Goal: Task Accomplishment & Management: Use online tool/utility

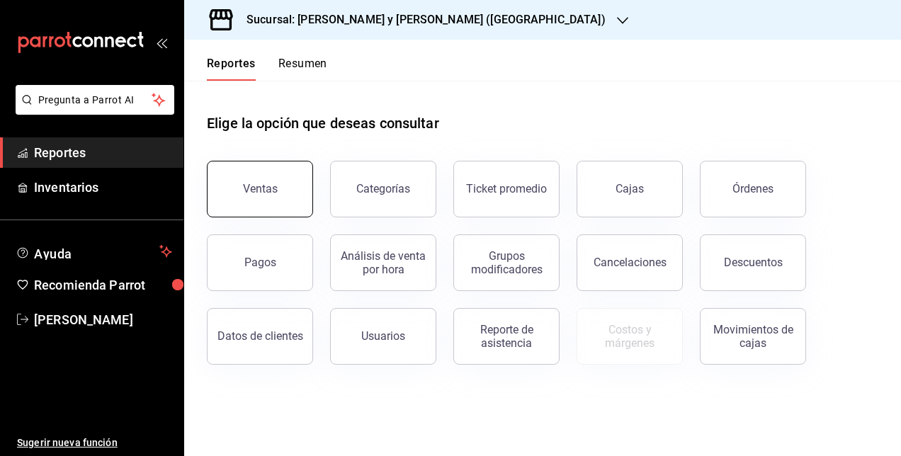
click at [232, 214] on button "Ventas" at bounding box center [260, 189] width 106 height 57
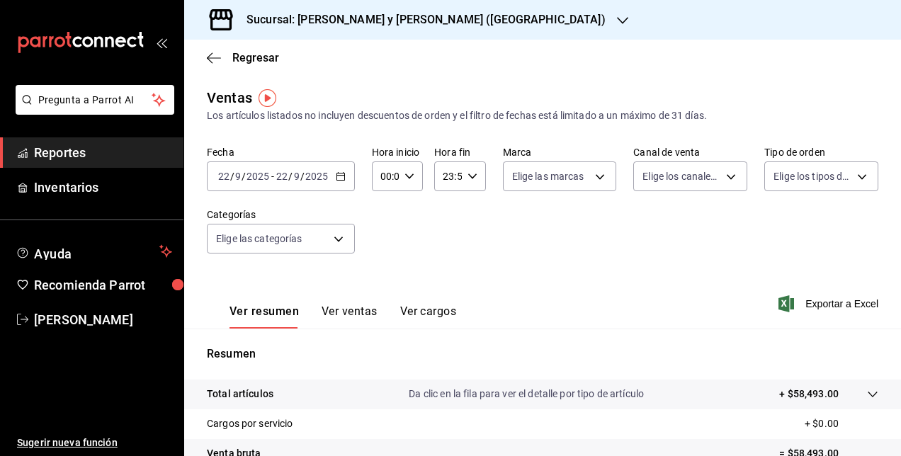
click at [242, 176] on span "/" at bounding box center [244, 176] width 4 height 11
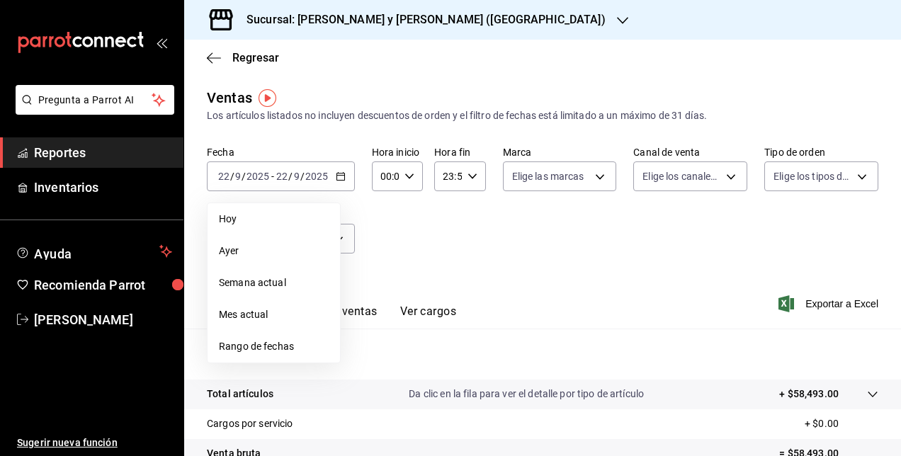
click at [404, 164] on div "00:00 Hora inicio" at bounding box center [397, 177] width 51 height 30
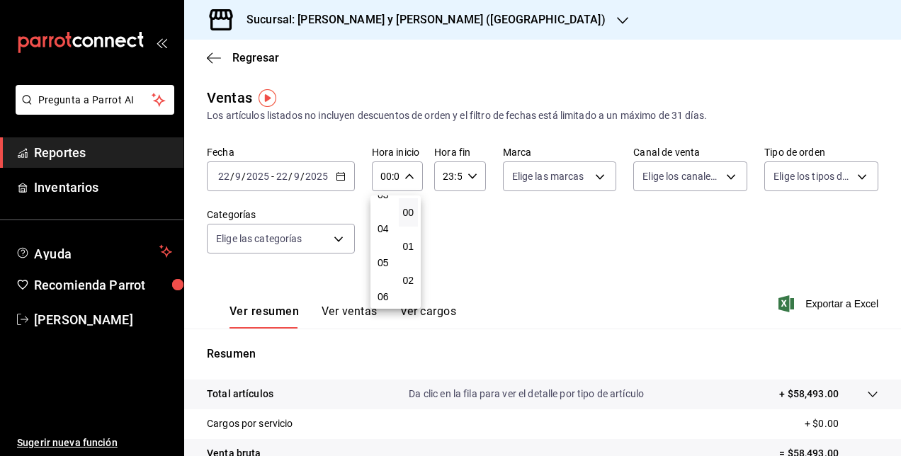
scroll to position [120, 0]
click at [379, 256] on button "05" at bounding box center [383, 262] width 20 height 28
type input "05:00"
click at [457, 176] on div at bounding box center [450, 228] width 901 height 456
click at [468, 179] on icon "button" at bounding box center [473, 176] width 10 height 10
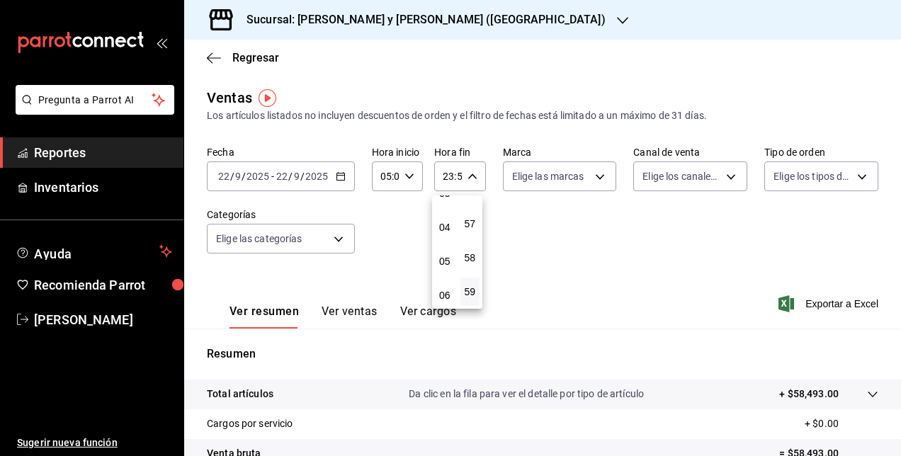
scroll to position [122, 0]
click at [450, 267] on button "05" at bounding box center [445, 261] width 20 height 28
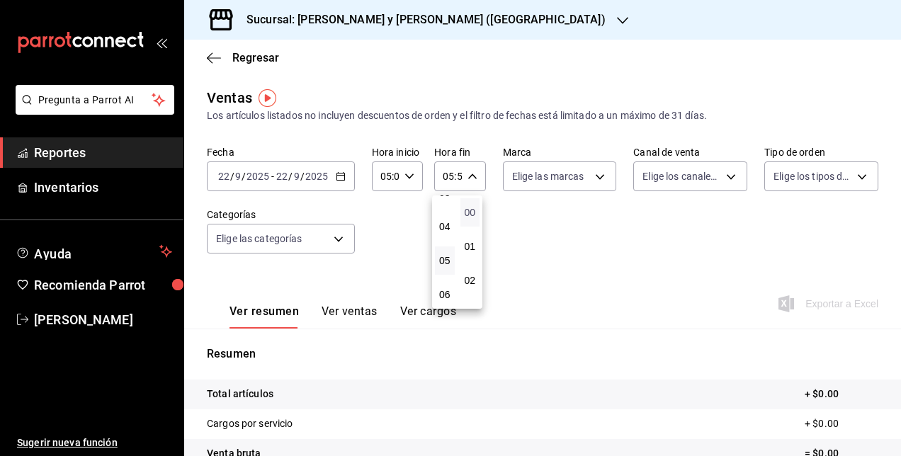
click at [472, 216] on span "00" at bounding box center [470, 212] width 3 height 11
type input "05:00"
click at [570, 263] on div at bounding box center [450, 228] width 901 height 456
click at [334, 183] on div "2025-09-22 22 / 9 / 2025 - 2025-09-22 22 / 9 / 2025" at bounding box center [281, 177] width 148 height 30
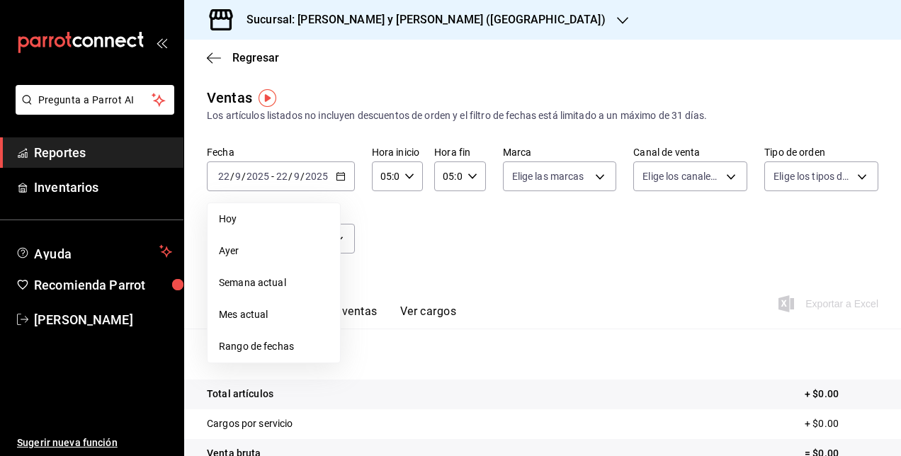
click at [419, 35] on div "Sucursal: Lazaro y Diego (Metropolitan)" at bounding box center [415, 20] width 439 height 40
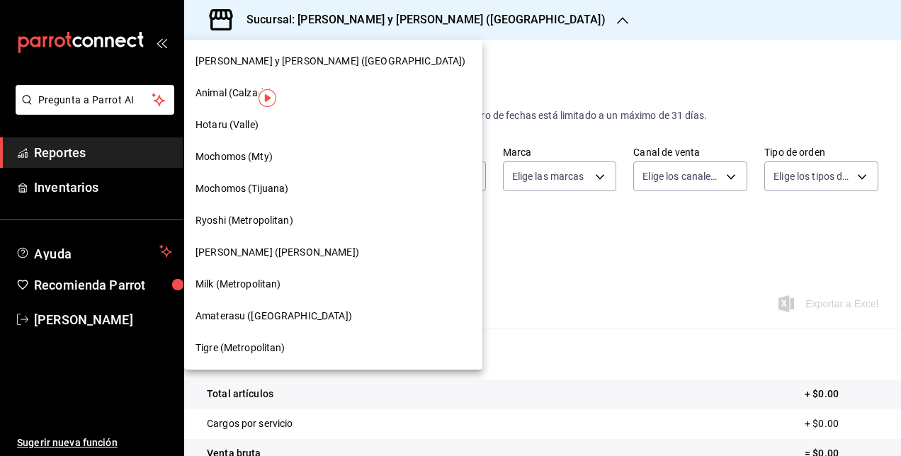
click at [313, 312] on div "Amaterasu (Metropolitan)" at bounding box center [334, 316] width 276 height 15
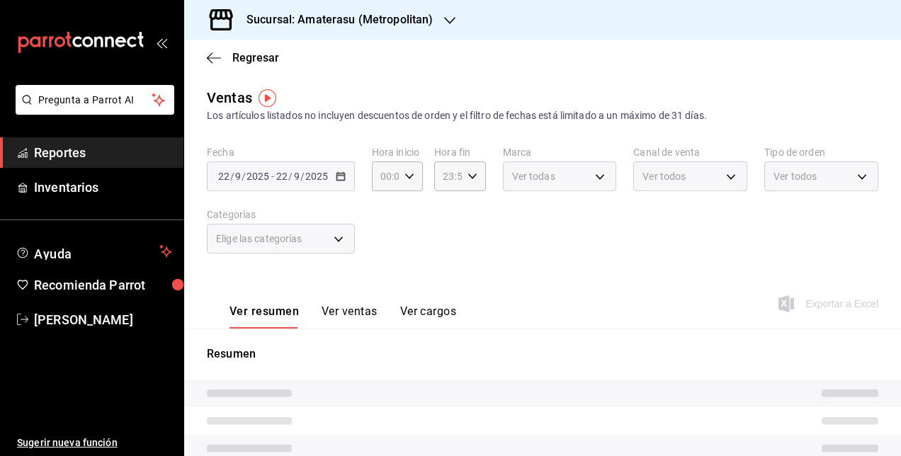
type input "05:00"
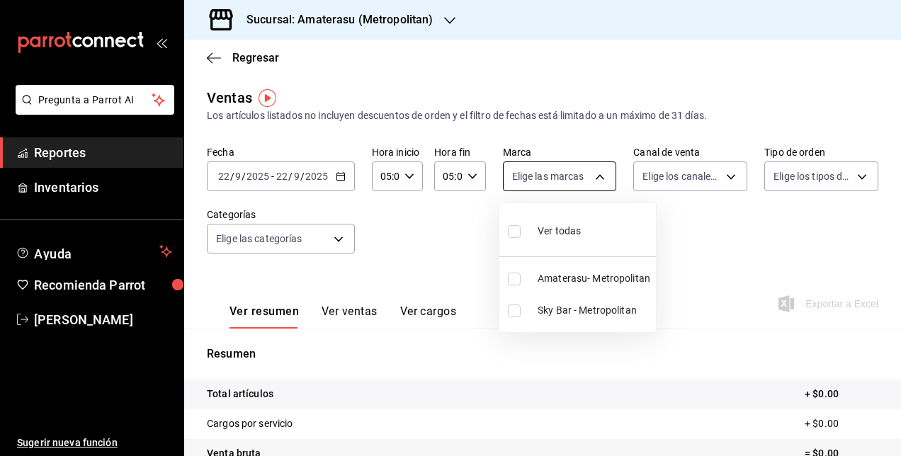
click at [545, 169] on body "Pregunta a Parrot AI Reportes Inventarios Ayuda Recomienda Parrot Cesar Vazquez…" at bounding box center [450, 228] width 901 height 456
click at [548, 275] on span "Amaterasu- Metropolitan" at bounding box center [594, 278] width 113 height 15
type input "e4cd7fcb-d45b-43ae-a99f-ad4ccfcd9032"
checkbox input "true"
click at [707, 274] on div at bounding box center [450, 228] width 901 height 456
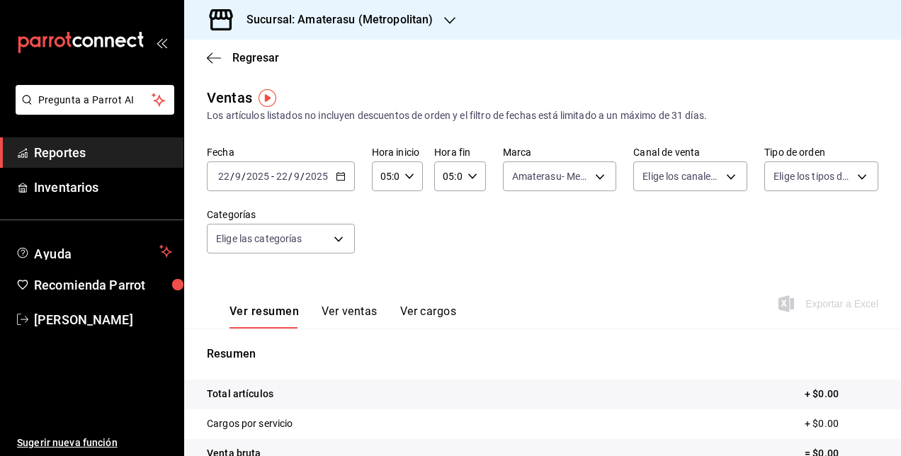
click at [290, 173] on span "/" at bounding box center [290, 176] width 4 height 11
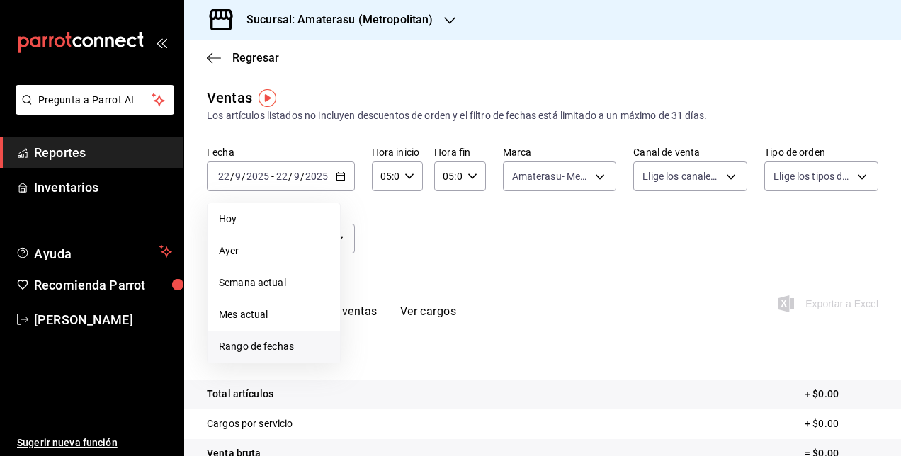
click at [278, 344] on span "Rango de fechas" at bounding box center [274, 346] width 110 height 15
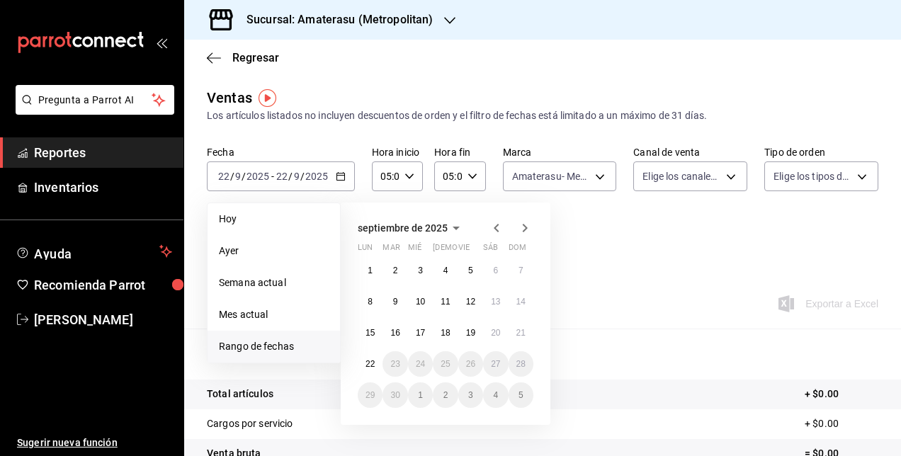
click at [492, 222] on icon "button" at bounding box center [496, 228] width 17 height 17
click at [466, 265] on button "1" at bounding box center [470, 271] width 25 height 26
click at [519, 392] on abbr "31" at bounding box center [520, 395] width 9 height 10
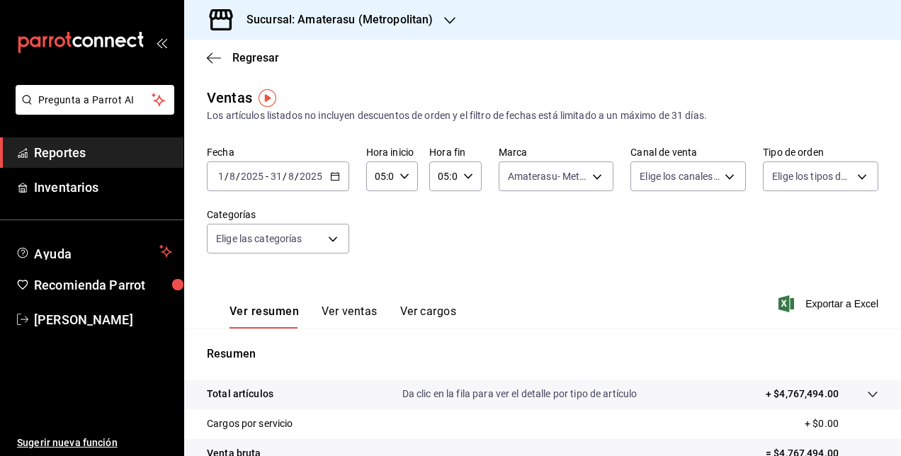
click at [330, 174] on icon "button" at bounding box center [335, 176] width 10 height 10
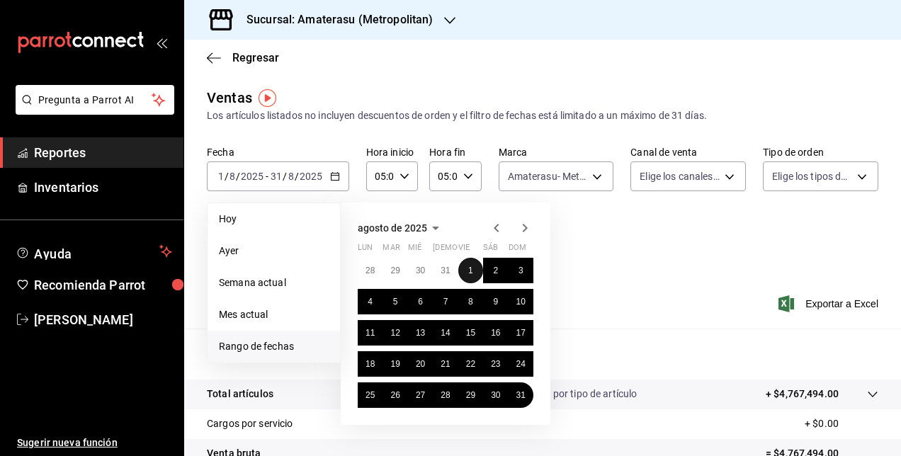
click at [469, 266] on abbr "1" at bounding box center [470, 271] width 5 height 10
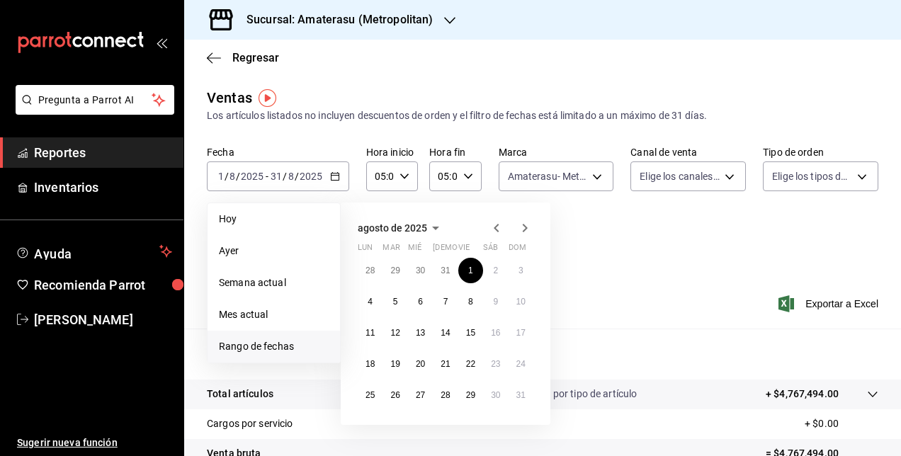
click at [522, 225] on icon "button" at bounding box center [524, 228] width 17 height 17
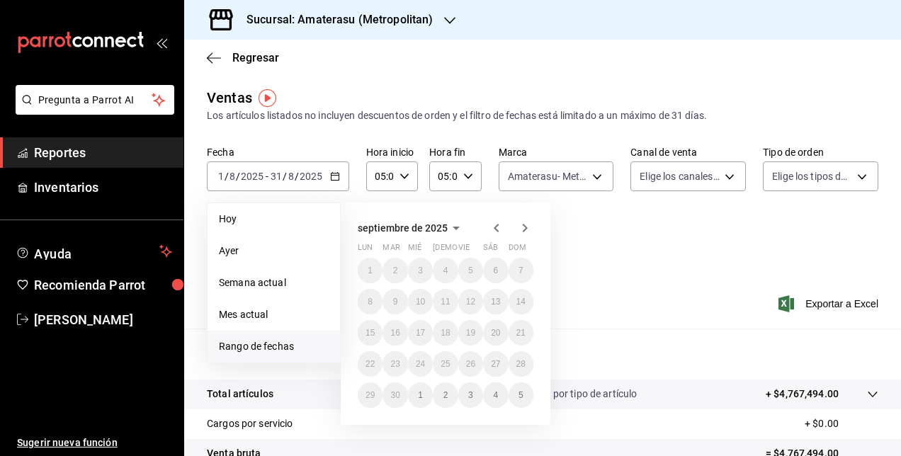
click at [494, 234] on icon "button" at bounding box center [496, 228] width 17 height 17
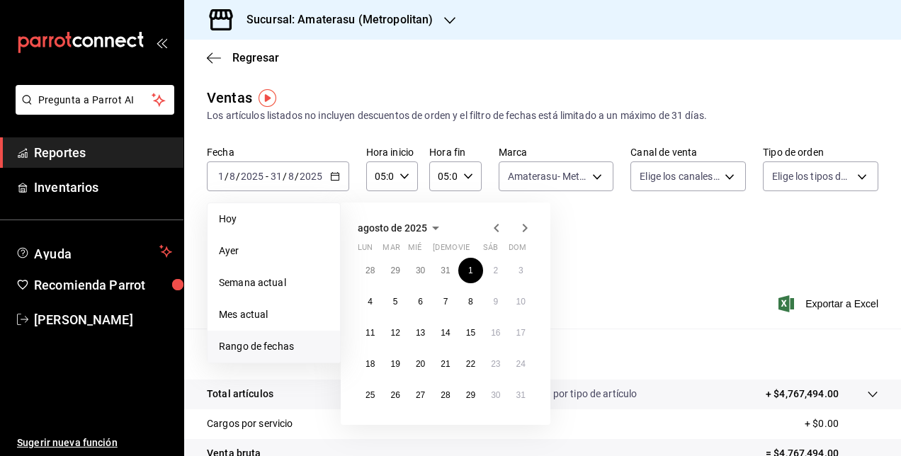
click at [528, 230] on icon "button" at bounding box center [524, 228] width 17 height 17
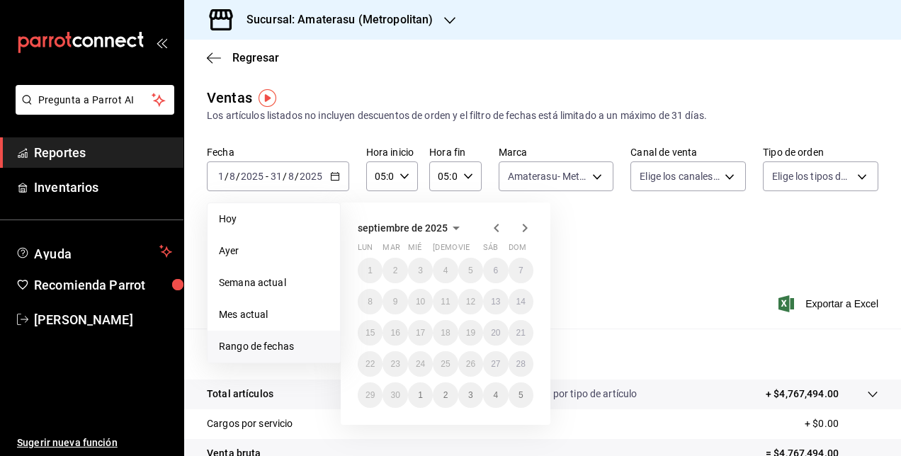
click at [499, 229] on icon "button" at bounding box center [496, 228] width 17 height 17
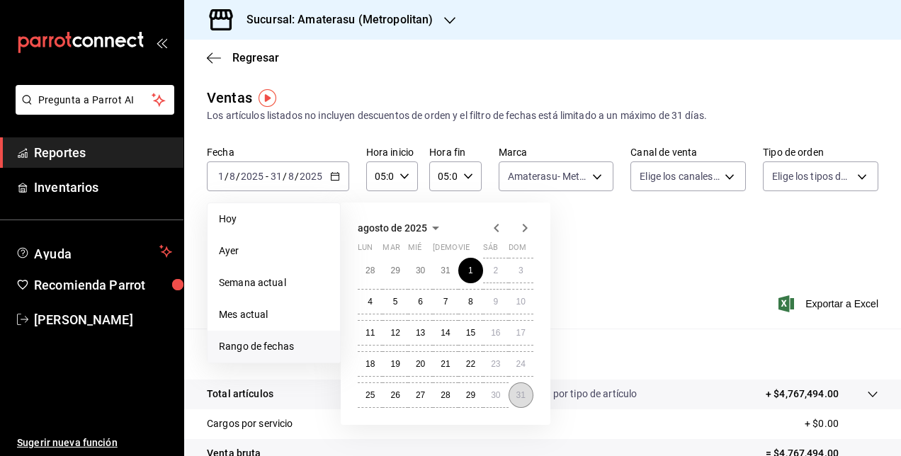
click at [519, 390] on button "31" at bounding box center [521, 396] width 25 height 26
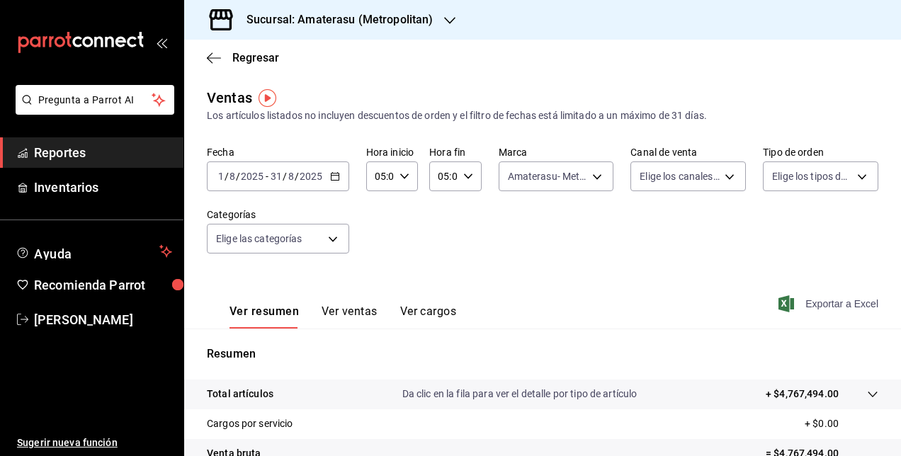
click at [823, 300] on span "Exportar a Excel" at bounding box center [829, 303] width 97 height 17
